Goal: Find specific page/section: Find specific page/section

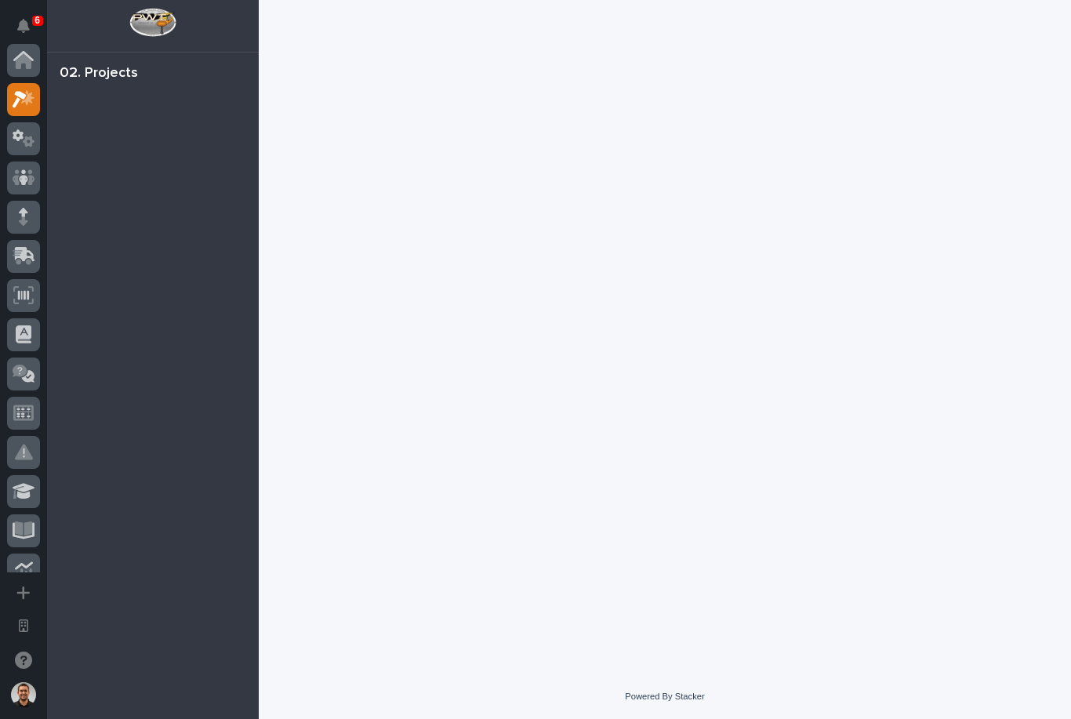
scroll to position [39, 0]
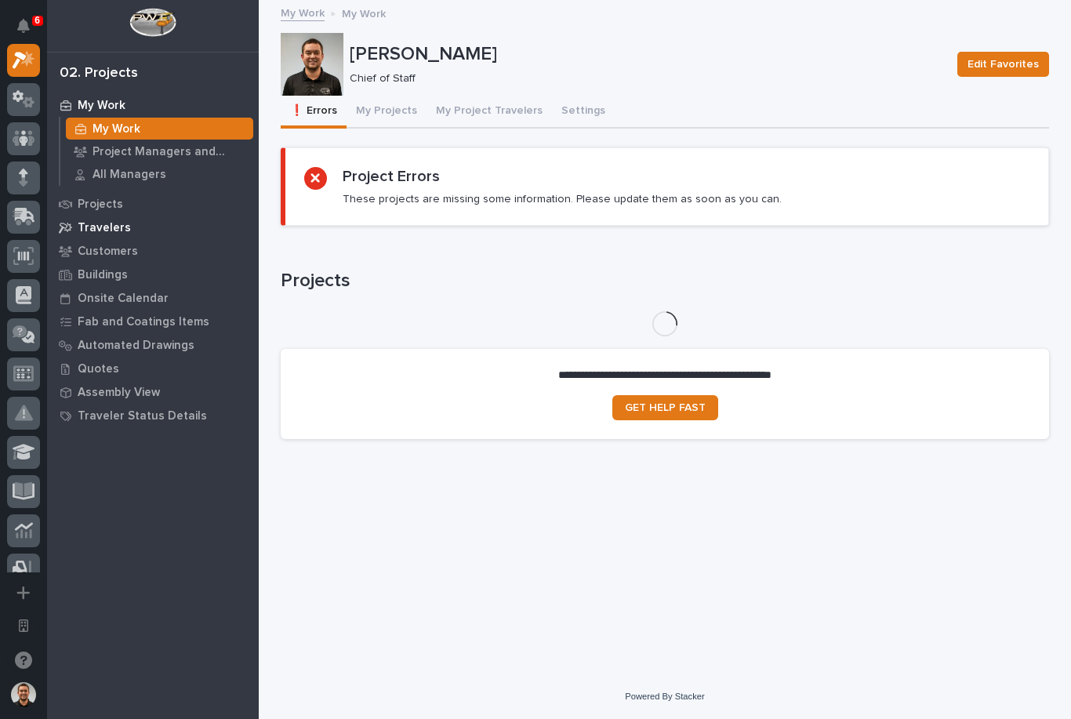
click at [187, 219] on div "Travelers" at bounding box center [153, 227] width 204 height 22
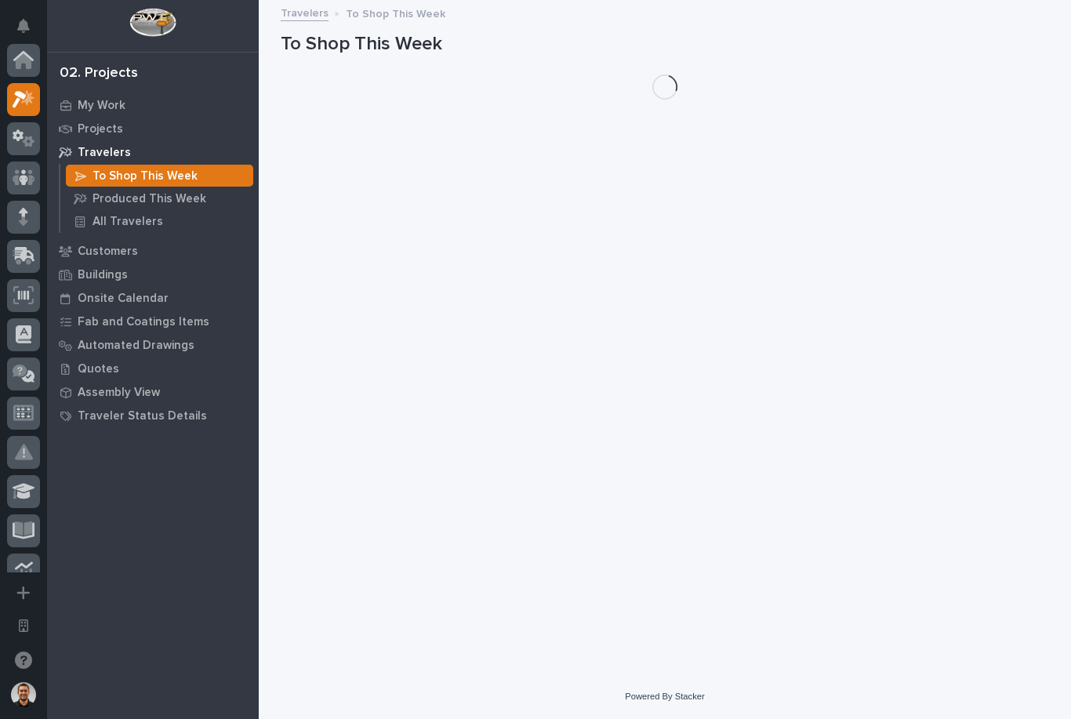
scroll to position [39, 0]
click at [166, 200] on p "Produced This Week" at bounding box center [149, 199] width 114 height 14
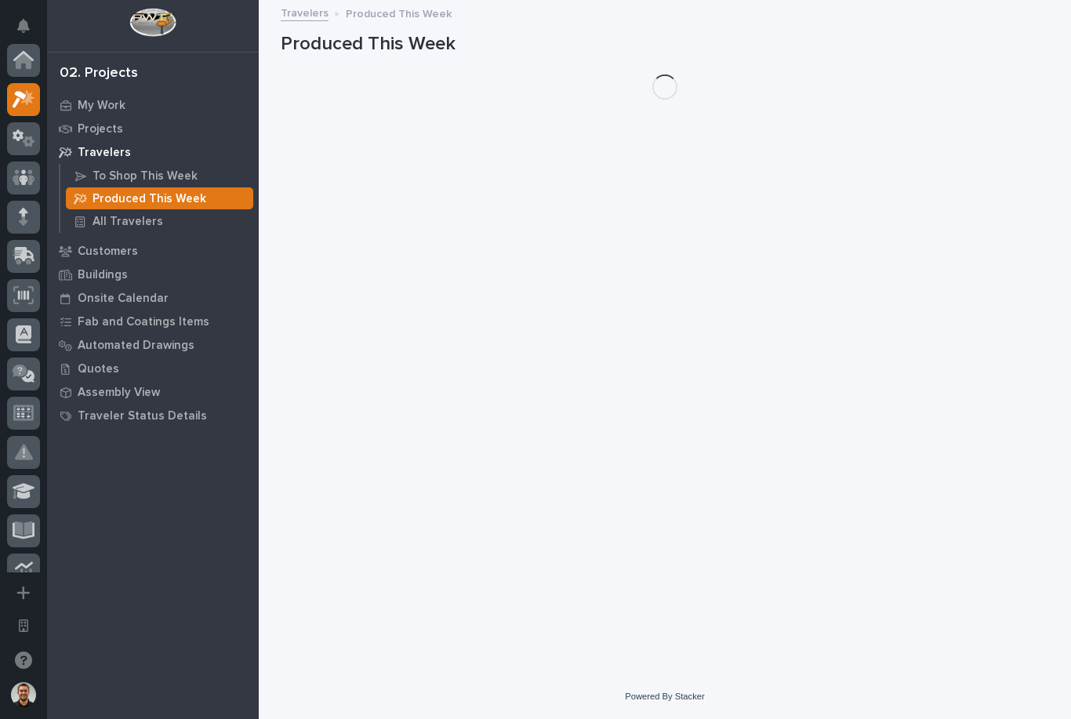
scroll to position [39, 0]
click at [174, 132] on div "Projects" at bounding box center [153, 129] width 204 height 22
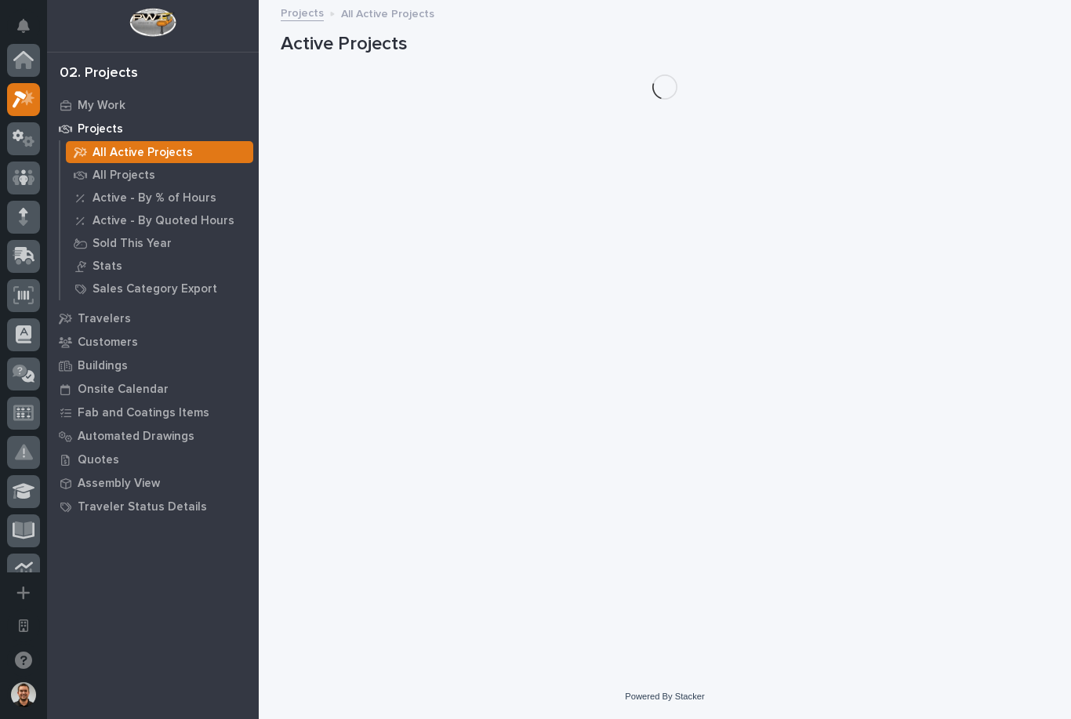
scroll to position [39, 0]
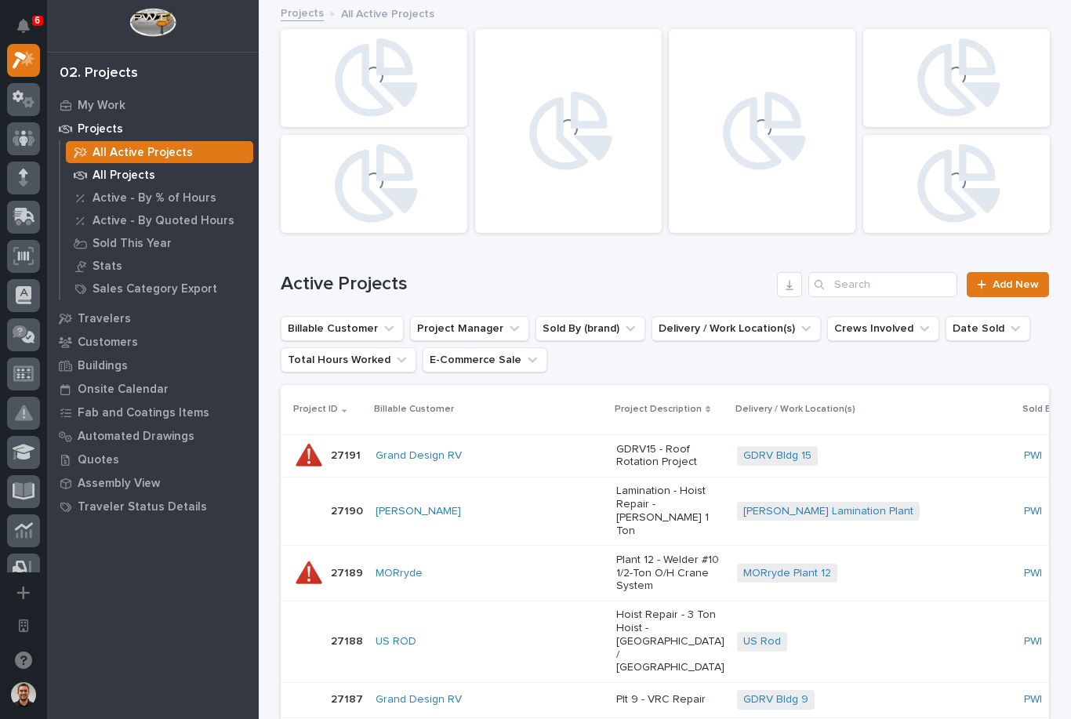
click at [180, 180] on div "All Projects" at bounding box center [159, 175] width 187 height 22
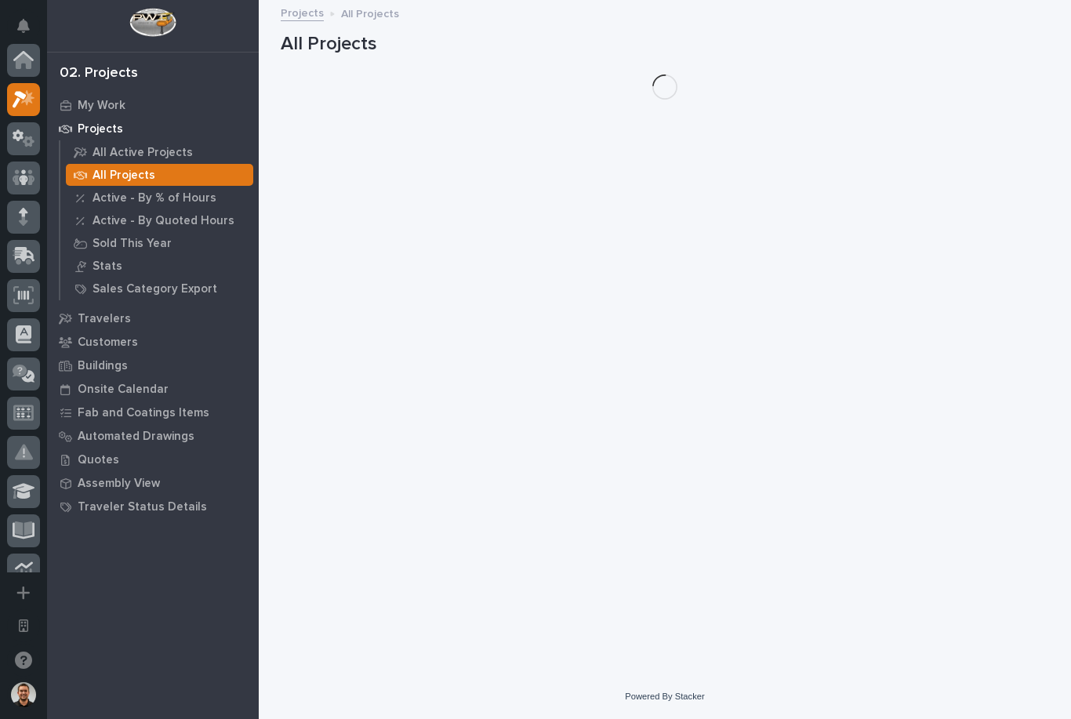
scroll to position [39, 0]
click at [200, 156] on div "All Active Projects" at bounding box center [159, 152] width 187 height 22
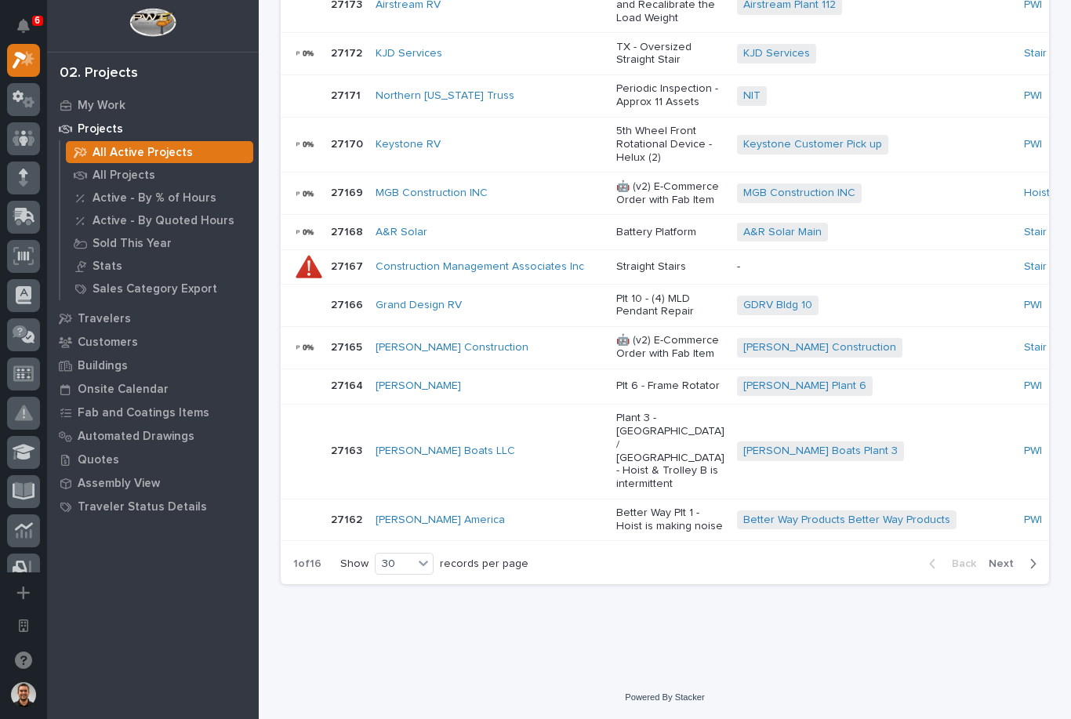
scroll to position [1579, 0]
click at [1027, 571] on div "button" at bounding box center [1029, 564] width 13 height 14
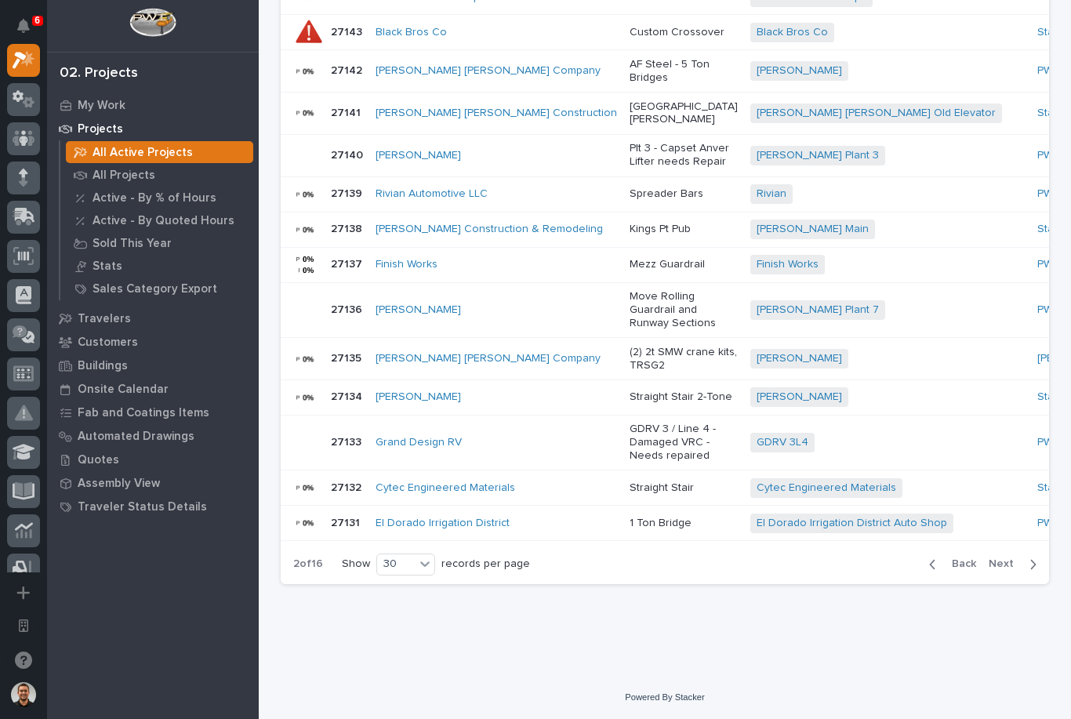
scroll to position [1388, 0]
click at [1018, 571] on span "Next" at bounding box center [1005, 564] width 34 height 14
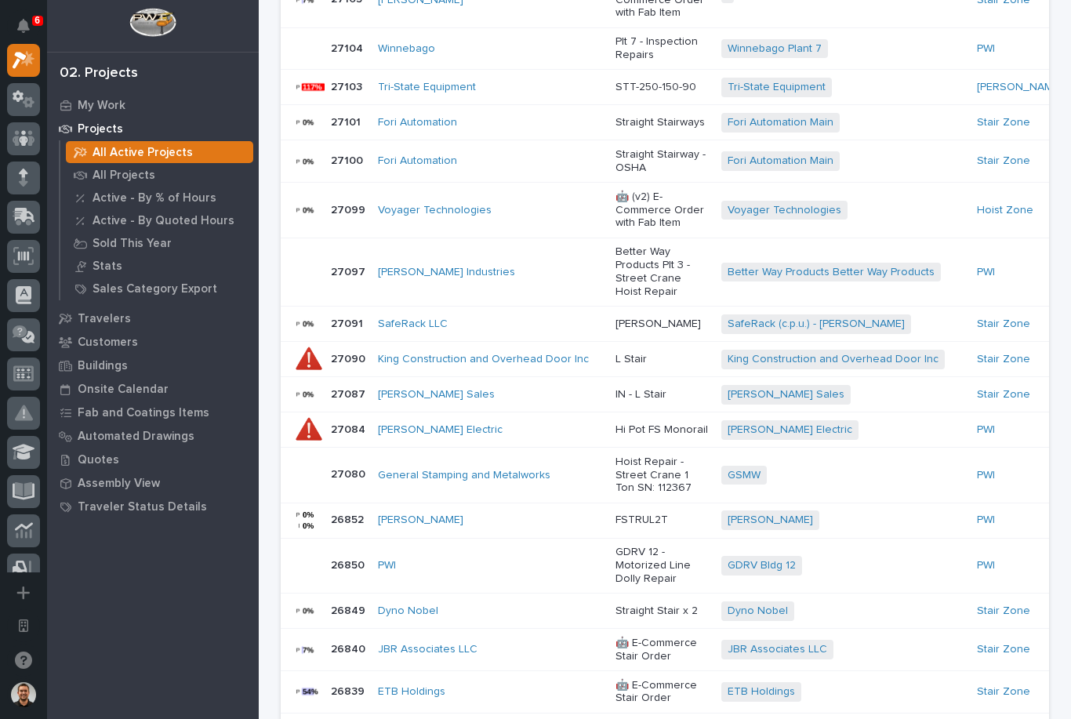
scroll to position [1428, 0]
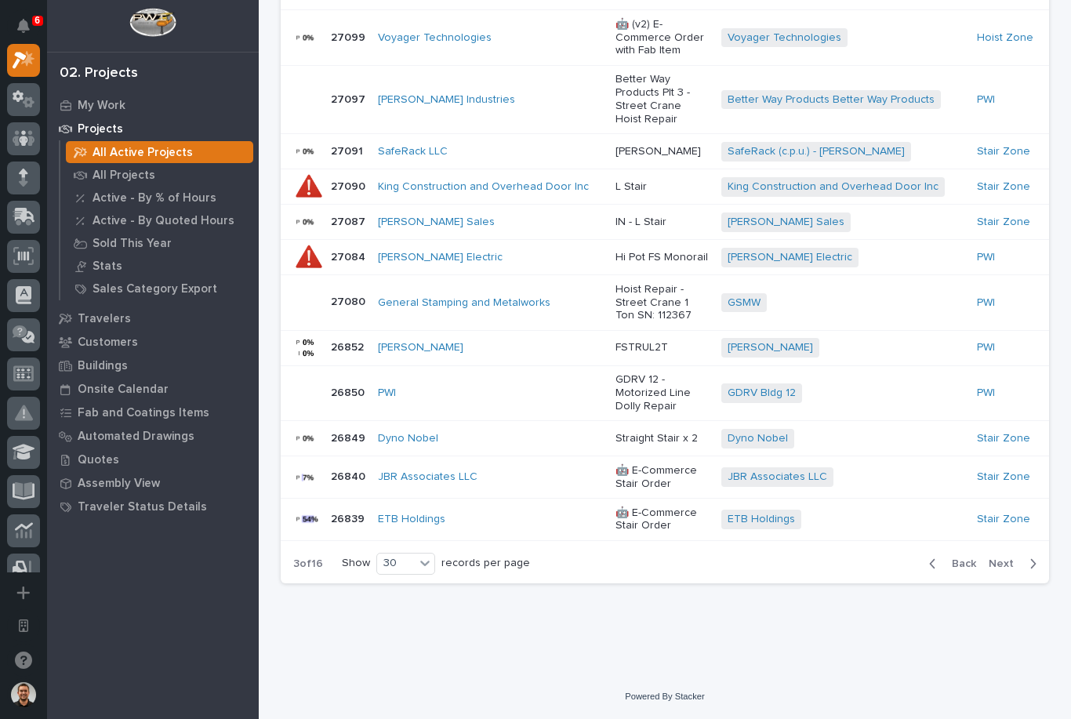
click at [1021, 571] on span "Next" at bounding box center [1005, 564] width 34 height 14
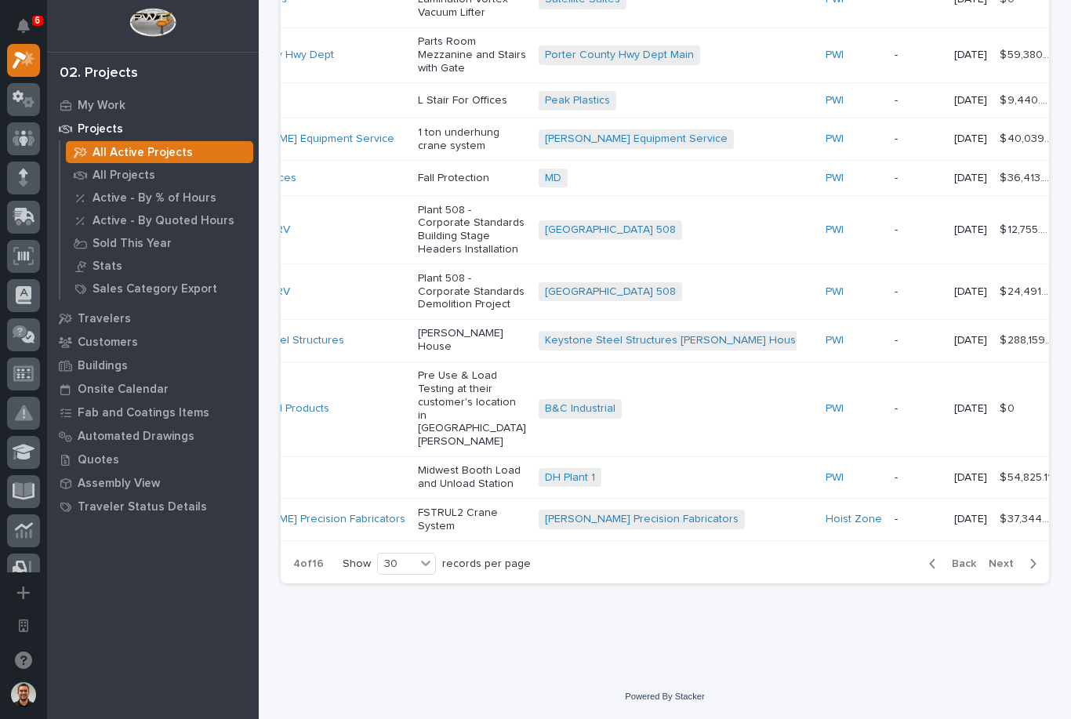
scroll to position [1616, 0]
click at [993, 499] on td "$ 54,825.11 $ 54,825.11" at bounding box center [1026, 477] width 67 height 42
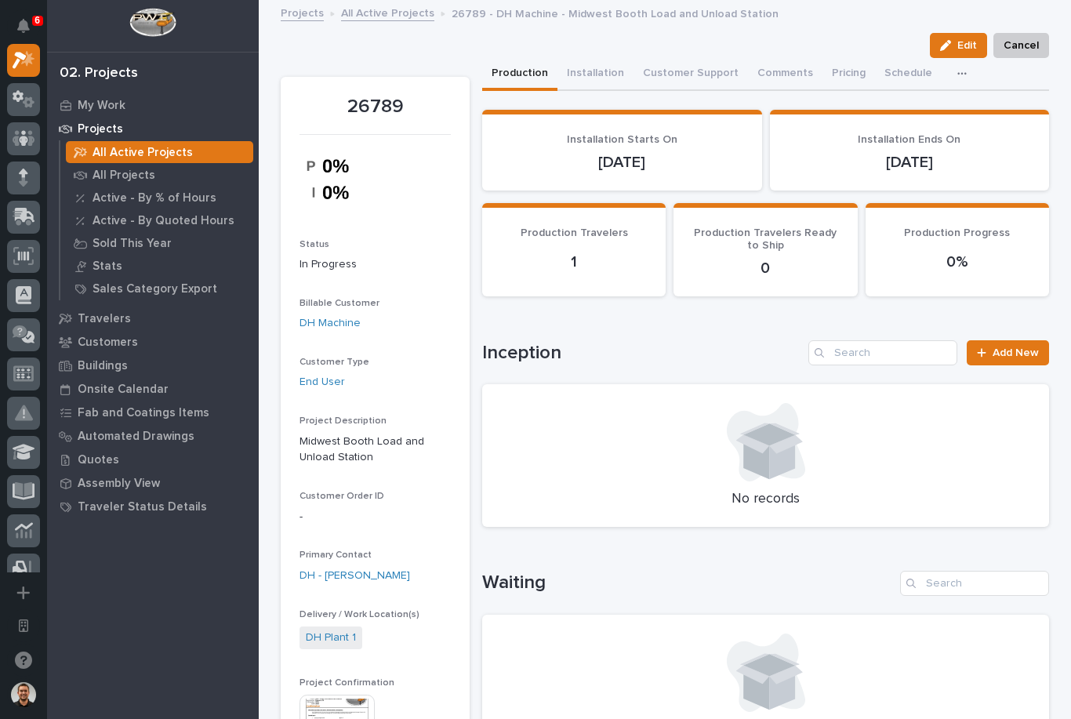
click at [948, 74] on button "button" at bounding box center [965, 73] width 34 height 31
click at [894, 71] on button "Schedule" at bounding box center [908, 74] width 67 height 33
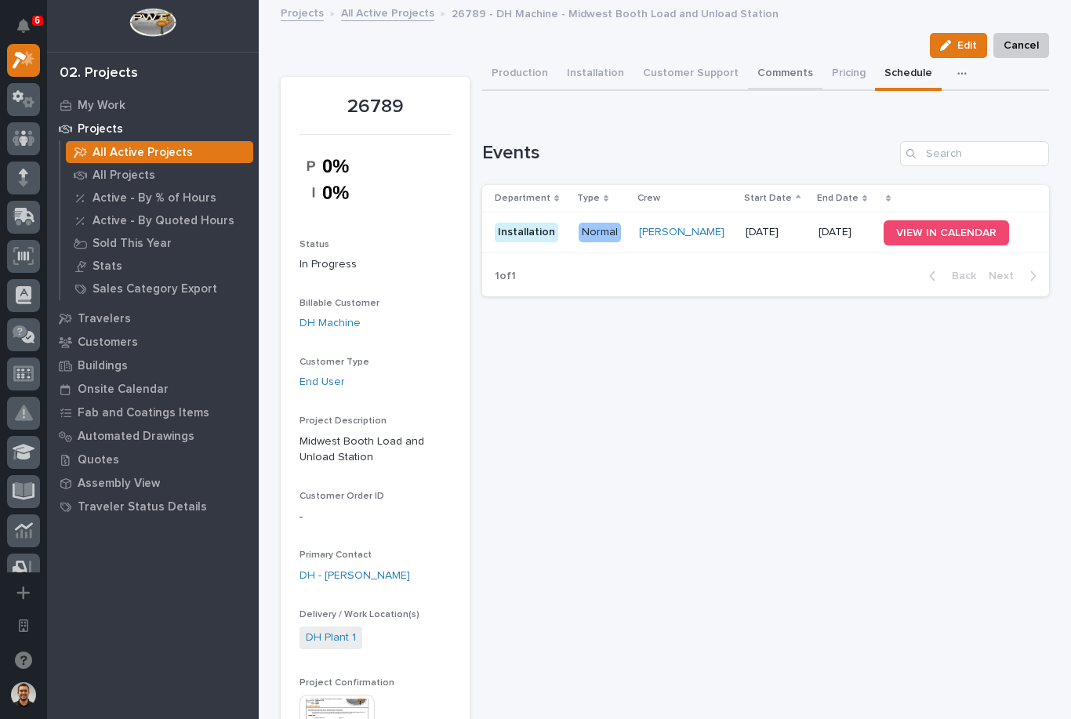
click at [780, 70] on button "Comments" at bounding box center [785, 74] width 74 height 33
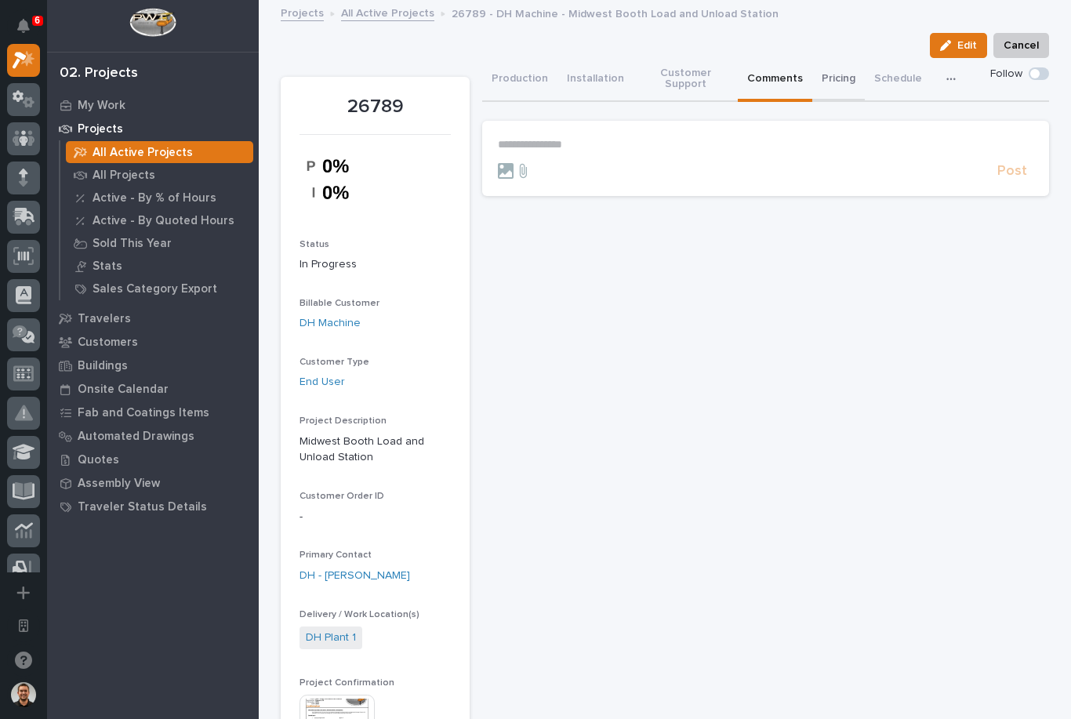
click at [836, 71] on button "Pricing" at bounding box center [838, 80] width 53 height 44
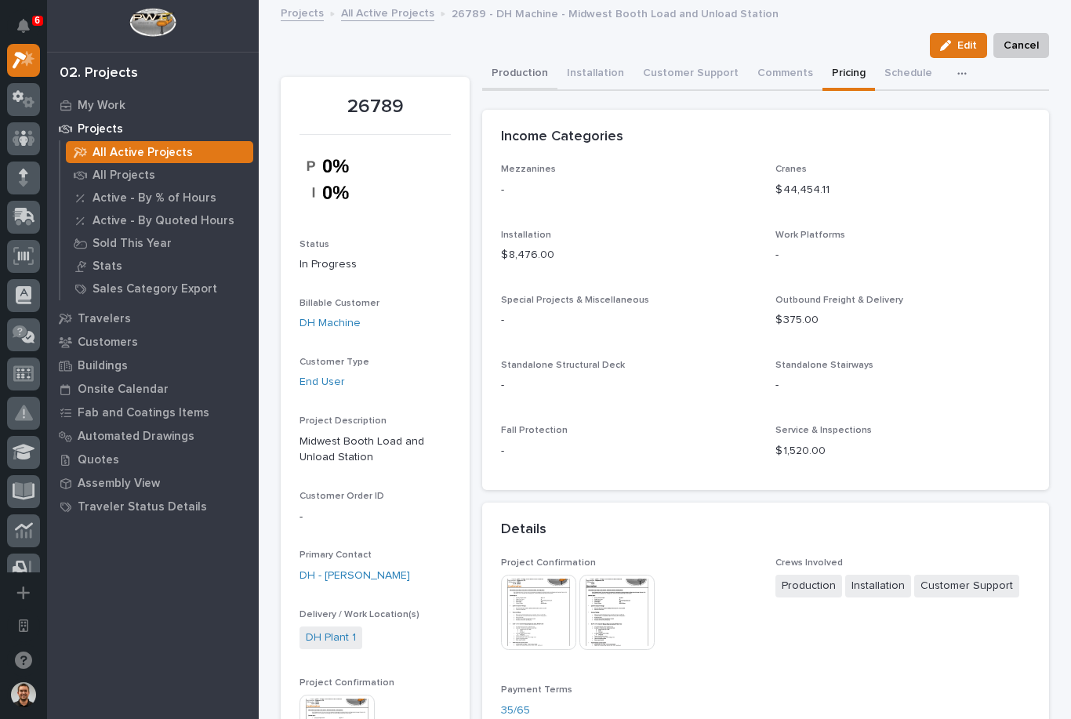
click at [534, 71] on button "Production" at bounding box center [519, 74] width 75 height 33
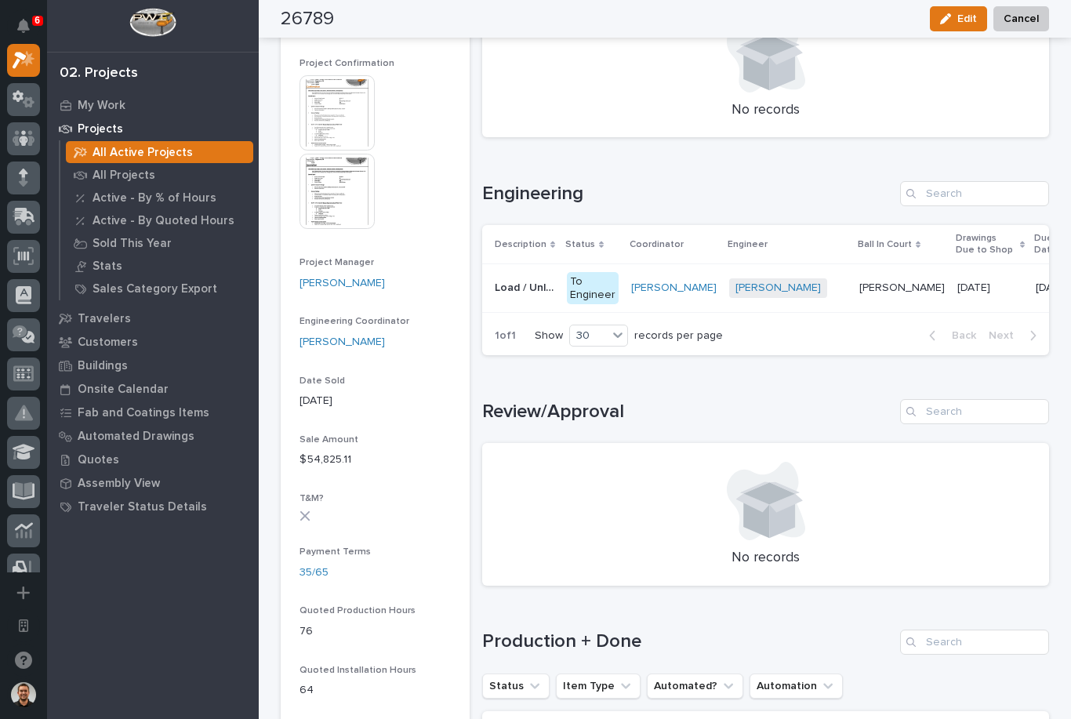
scroll to position [629, 0]
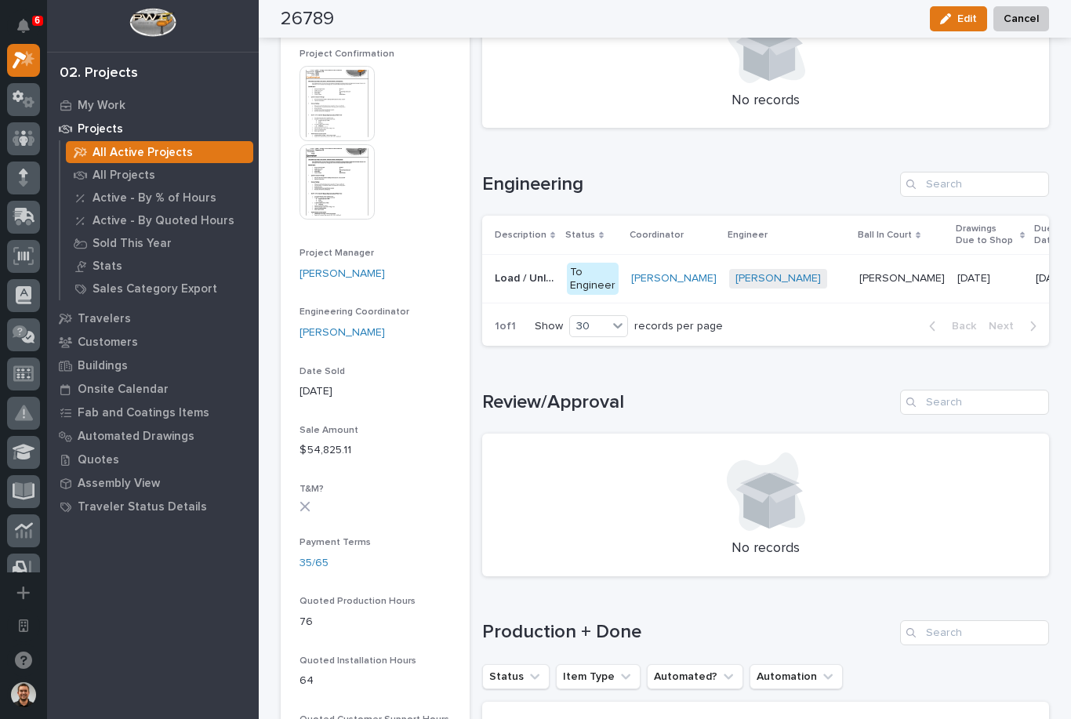
click at [865, 275] on p "[PERSON_NAME]" at bounding box center [903, 277] width 89 height 16
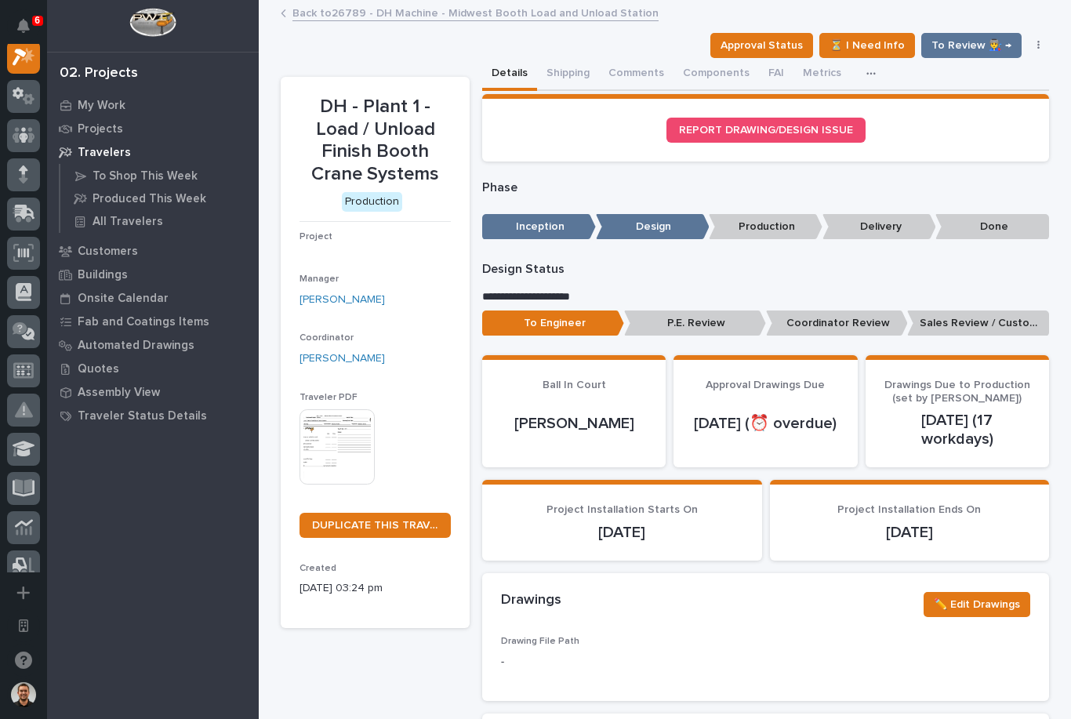
scroll to position [39, 0]
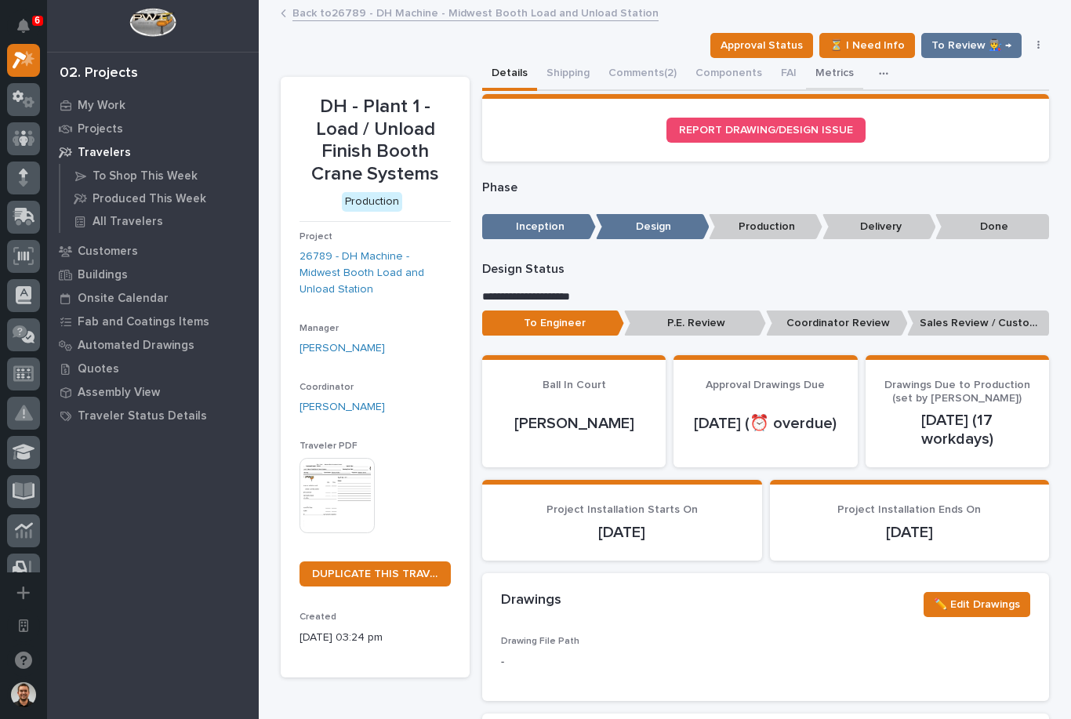
click at [835, 74] on button "Metrics" at bounding box center [834, 74] width 57 height 33
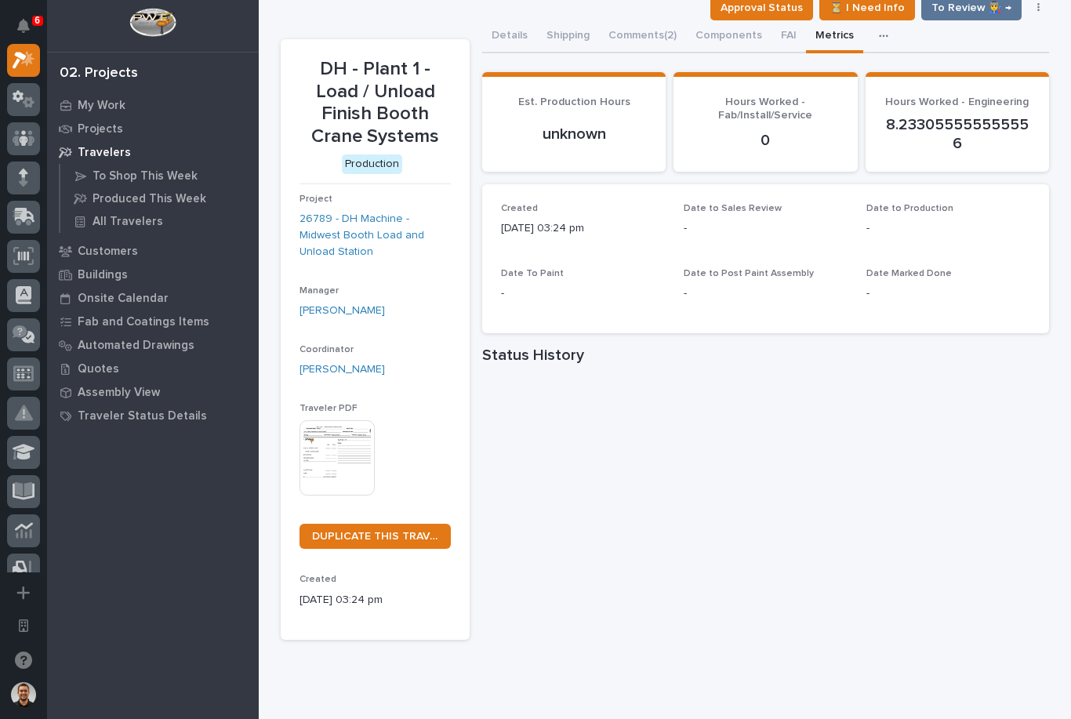
scroll to position [43, 0]
